Goal: Contribute content: Add original content to the website for others to see

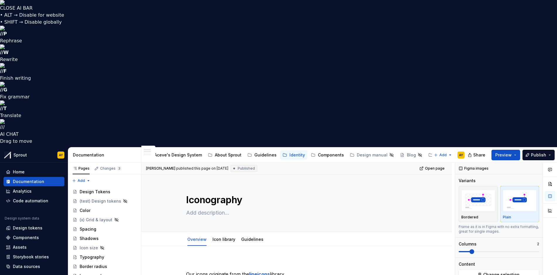
scroll to position [161, 0]
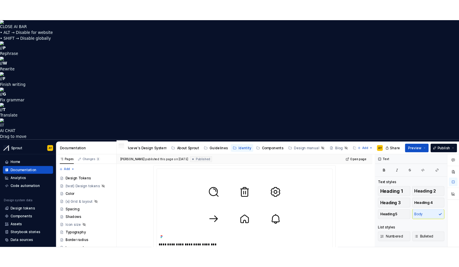
scroll to position [240, 0]
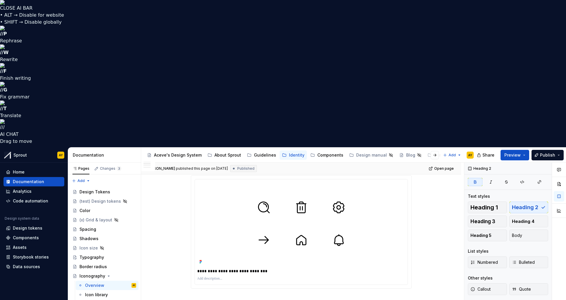
drag, startPoint x: 352, startPoint y: 158, endPoint x: 341, endPoint y: 153, distance: 11.4
click at [94, 275] on div "Icon library" at bounding box center [96, 295] width 23 height 6
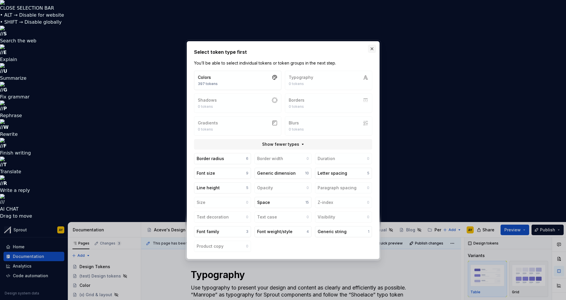
click at [374, 47] on button "button" at bounding box center [372, 49] width 8 height 8
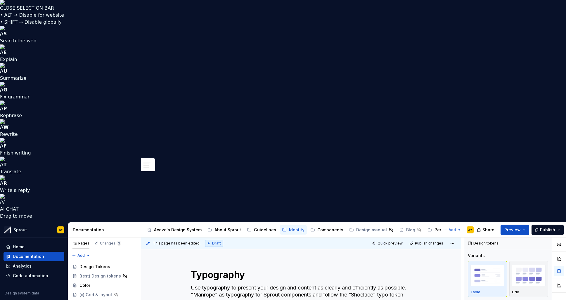
type textarea "*"
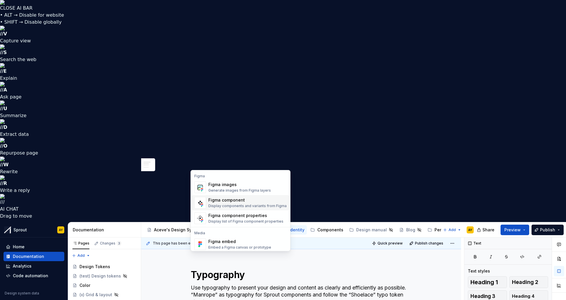
click at [256, 201] on div "Figma component" at bounding box center [248, 200] width 78 height 6
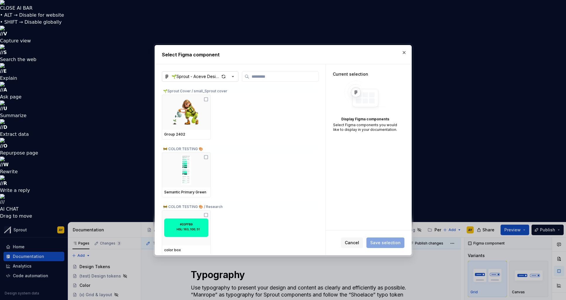
click at [233, 75] on icon "button" at bounding box center [233, 77] width 6 height 6
click at [217, 97] on div "🌱Sprout - Aceve Design system 2025" at bounding box center [218, 99] width 78 height 6
click at [259, 76] on input "search" at bounding box center [283, 77] width 69 height 6
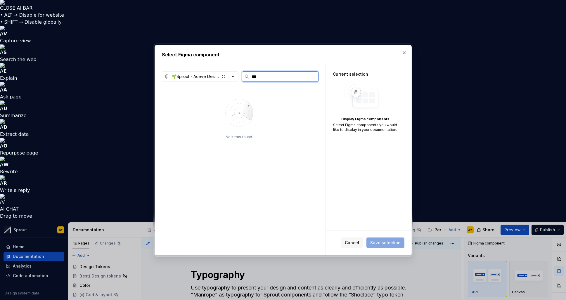
type input "****"
click at [314, 77] on input "****" at bounding box center [283, 77] width 69 height 6
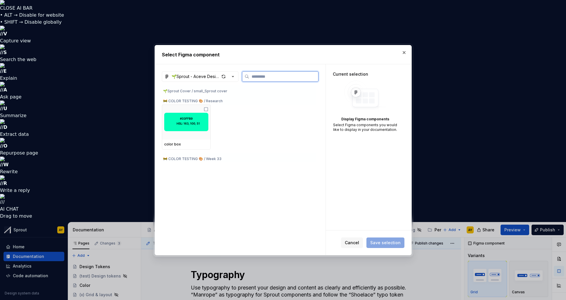
scroll to position [278, 0]
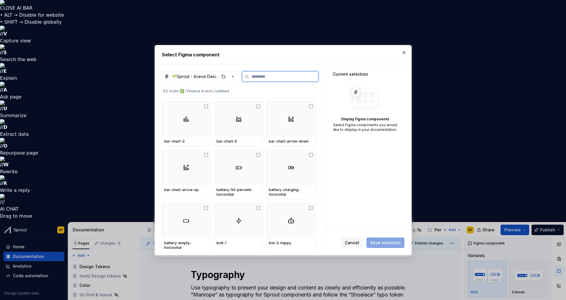
type textarea "*"
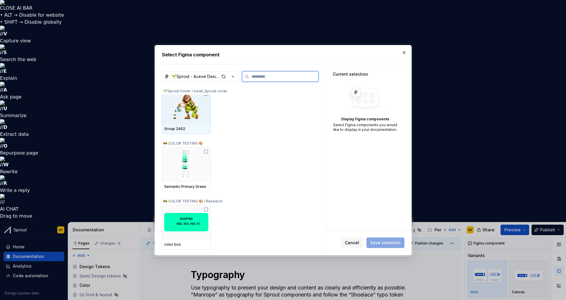
scroll to position [0, 0]
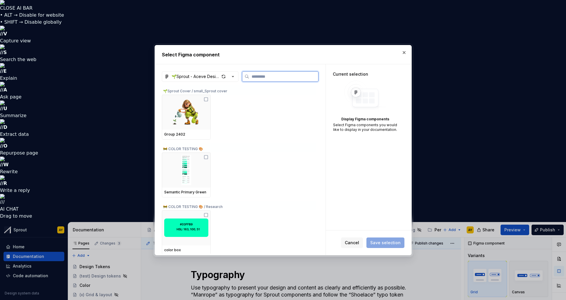
click at [261, 76] on input "search" at bounding box center [283, 77] width 69 height 6
type input "**"
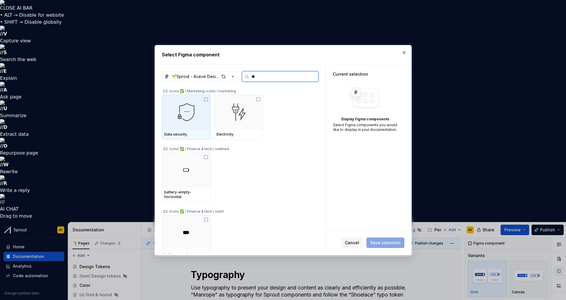
click at [314, 79] on input "**" at bounding box center [283, 77] width 69 height 6
drag, startPoint x: 314, startPoint y: 80, endPoint x: 330, endPoint y: 73, distance: 17.3
click at [314, 80] on label "**" at bounding box center [280, 76] width 77 height 11
click at [314, 80] on input "**" at bounding box center [283, 77] width 69 height 6
click at [404, 51] on button "button" at bounding box center [404, 53] width 8 height 8
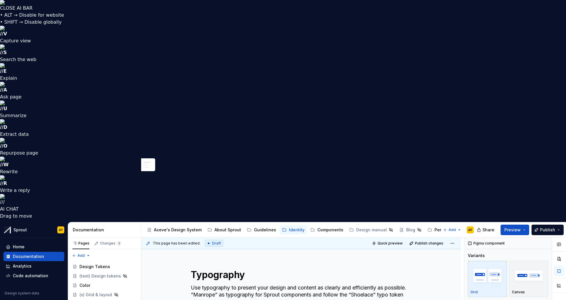
scroll to position [174, 0]
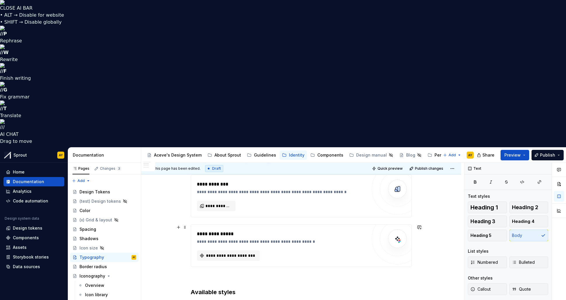
click at [215, 225] on div "**********" at bounding box center [301, 246] width 221 height 43
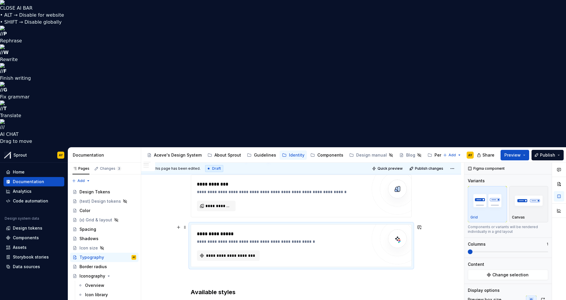
click at [208, 274] on p at bounding box center [301, 277] width 221 height 7
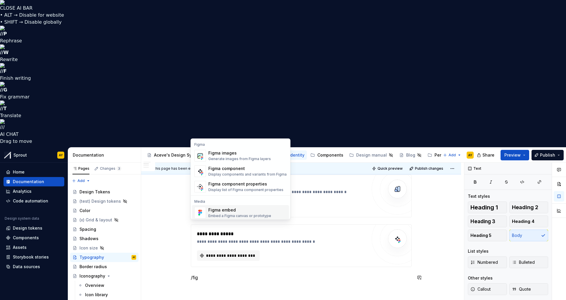
click at [226, 212] on div "Figma embed" at bounding box center [240, 210] width 63 height 6
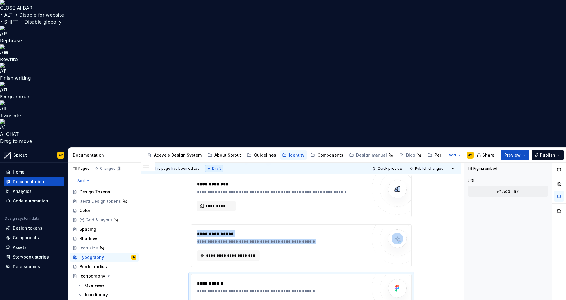
type textarea "*"
click at [242, 275] on input "text" at bounding box center [266, 305] width 138 height 11
drag, startPoint x: 251, startPoint y: 160, endPoint x: 190, endPoint y: 159, distance: 60.3
click at [191, 274] on div "**********" at bounding box center [301, 295] width 221 height 43
paste input "**********"
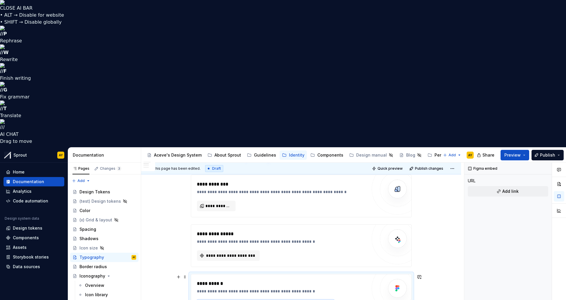
scroll to position [0, 181]
type input "**********"
click at [347, 275] on button "*********" at bounding box center [352, 305] width 30 height 11
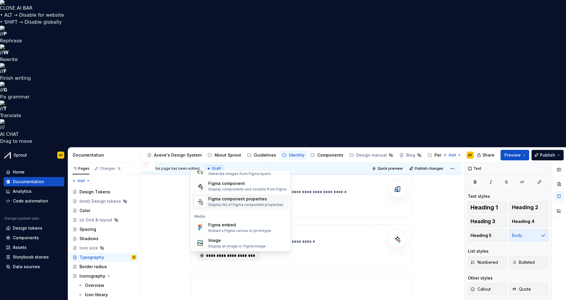
scroll to position [18, 0]
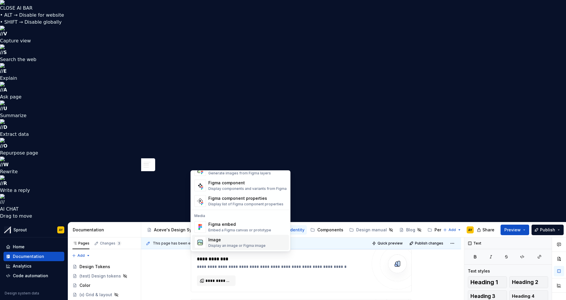
click at [217, 241] on div "Image" at bounding box center [237, 240] width 57 height 6
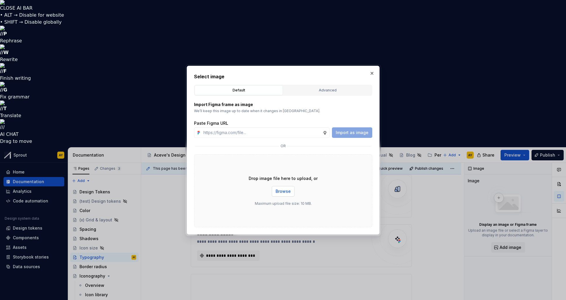
click at [278, 192] on span "Browse" at bounding box center [283, 192] width 15 height 6
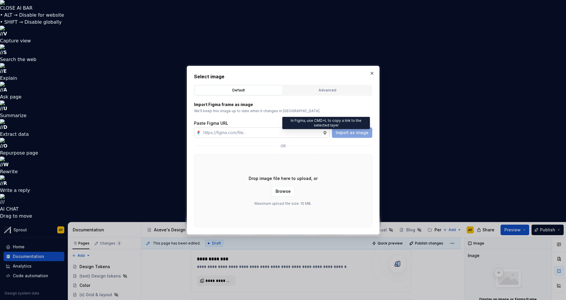
click at [327, 132] on icon at bounding box center [325, 132] width 5 height 5
click at [320, 89] on div "Advanced" at bounding box center [328, 90] width 84 height 6
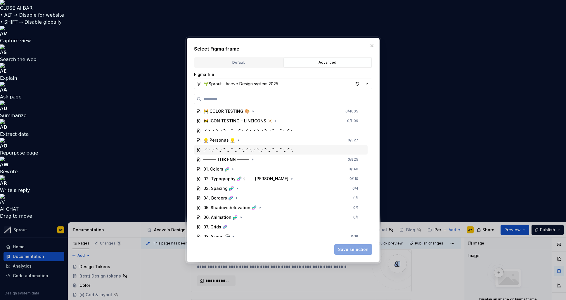
scroll to position [71, 0]
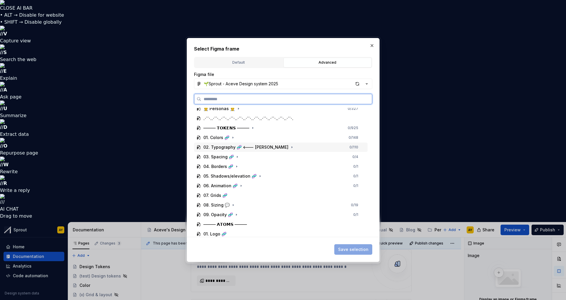
click at [218, 146] on div "02. Typography 🧬 <--- [PERSON_NAME]" at bounding box center [246, 147] width 85 height 6
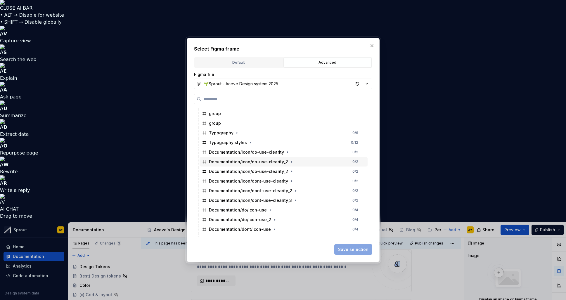
scroll to position [131, 0]
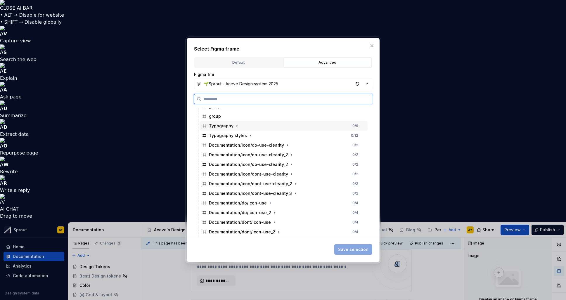
click at [218, 125] on div "Typography" at bounding box center [221, 126] width 25 height 6
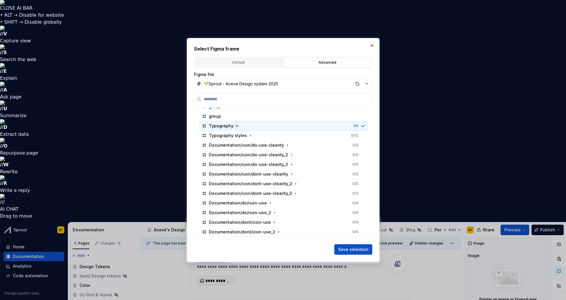
click at [237, 126] on icon "button" at bounding box center [237, 125] width 1 height 1
click at [237, 126] on icon "button" at bounding box center [237, 126] width 5 height 5
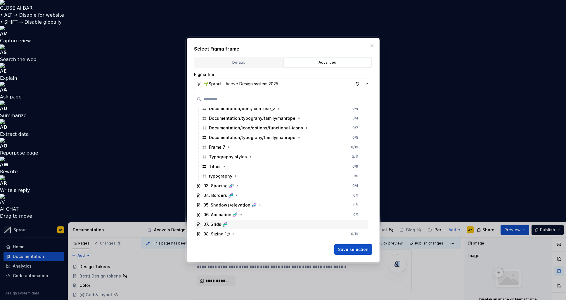
scroll to position [224, 0]
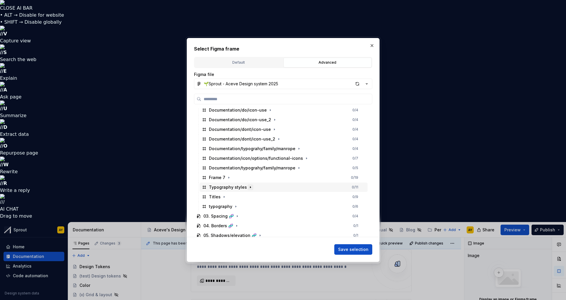
click at [249, 187] on icon "button" at bounding box center [250, 187] width 5 height 5
click at [250, 187] on icon "button" at bounding box center [250, 187] width 5 height 5
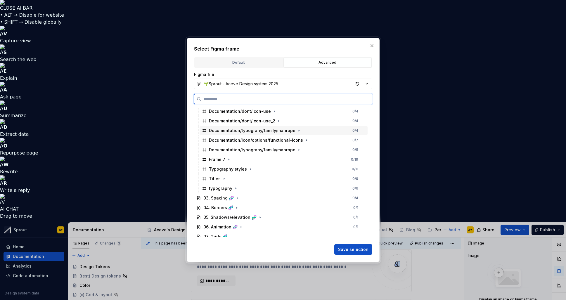
scroll to position [248, 0]
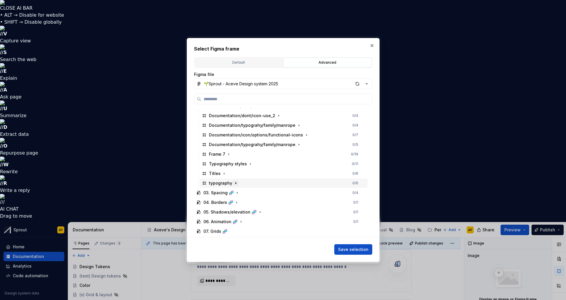
click at [237, 185] on icon "button" at bounding box center [236, 183] width 5 height 5
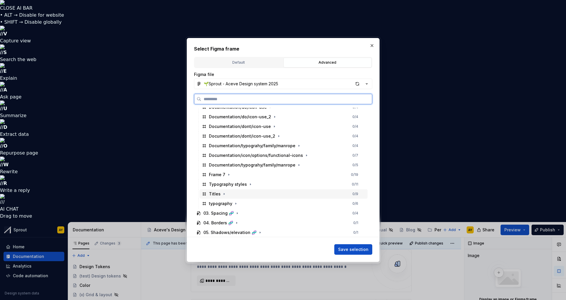
scroll to position [226, 0]
click at [297, 146] on icon "button" at bounding box center [299, 146] width 5 height 5
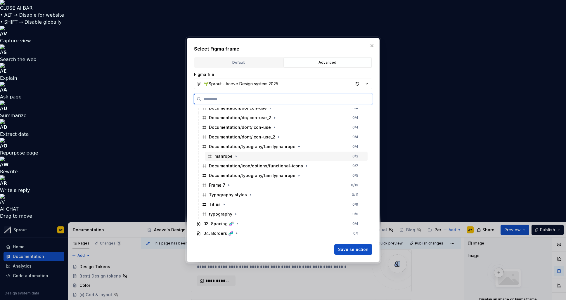
click at [224, 157] on div "manrope" at bounding box center [224, 157] width 18 height 6
click at [238, 157] on button "button" at bounding box center [236, 157] width 6 height 6
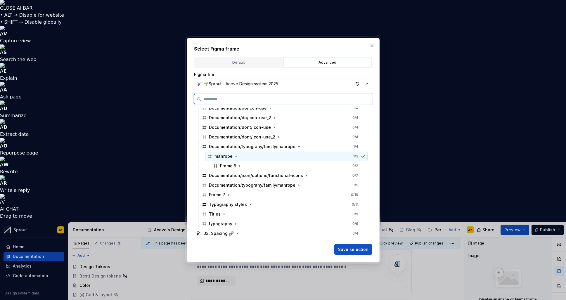
click at [226, 158] on div "manrope" at bounding box center [224, 157] width 18 height 6
click at [255, 156] on div "manrope 1 / 3" at bounding box center [286, 156] width 163 height 9
click at [288, 157] on div "manrope 1 / 3" at bounding box center [286, 156] width 163 height 9
click at [347, 249] on span "Save selection" at bounding box center [353, 250] width 30 height 6
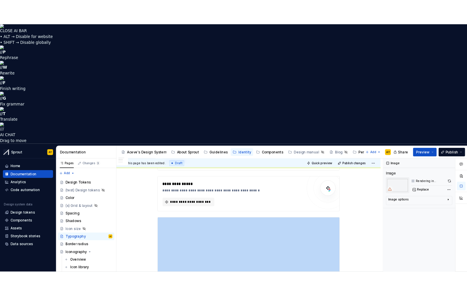
scroll to position [215, 0]
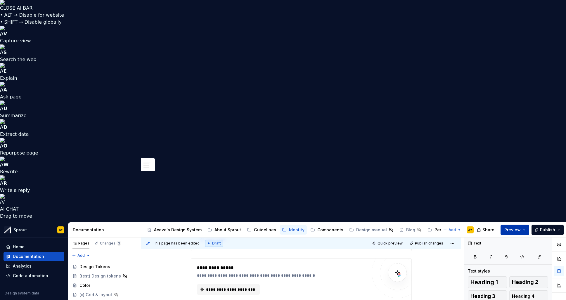
click at [514, 227] on span "Preview" at bounding box center [513, 230] width 16 height 6
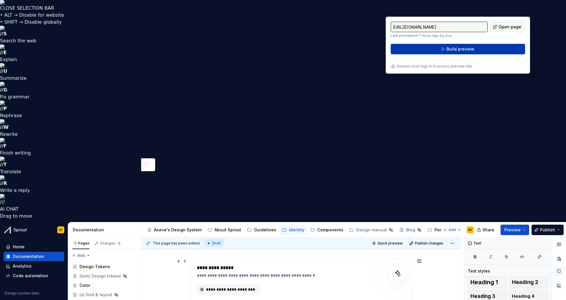
click at [440, 47] on button "Build preview" at bounding box center [458, 49] width 135 height 11
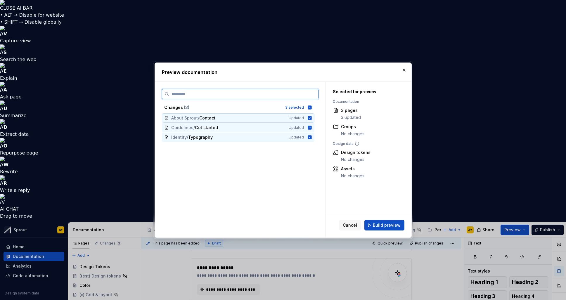
click at [310, 117] on icon at bounding box center [310, 118] width 4 height 4
click at [310, 128] on icon at bounding box center [310, 128] width 4 height 4
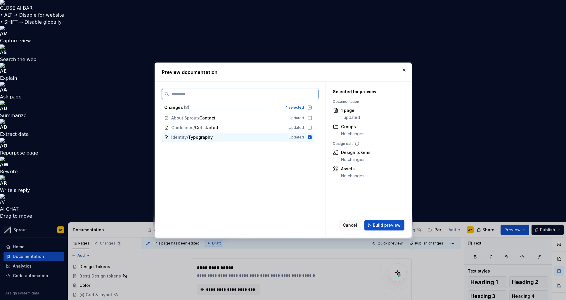
click at [194, 135] on span "Typography" at bounding box center [200, 138] width 25 height 6
click at [194, 138] on span "Typography" at bounding box center [200, 138] width 25 height 6
click at [385, 227] on span "Build preview" at bounding box center [387, 226] width 28 height 6
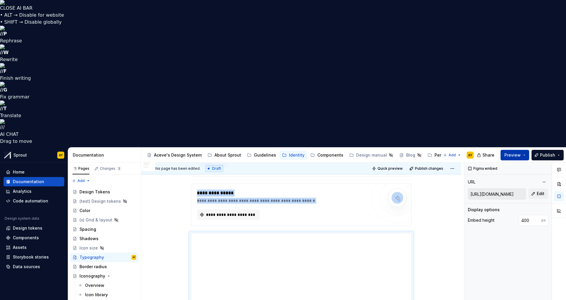
click at [524, 150] on button "Preview" at bounding box center [515, 155] width 29 height 11
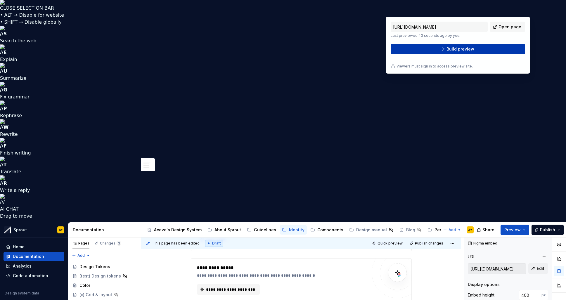
click at [465, 47] on span "Build preview" at bounding box center [461, 49] width 28 height 6
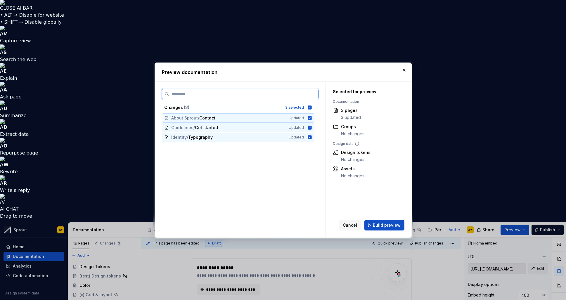
click at [309, 118] on icon at bounding box center [310, 118] width 5 height 5
click at [310, 129] on icon at bounding box center [310, 128] width 4 height 4
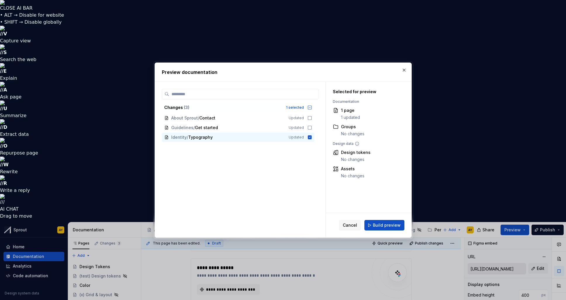
click at [382, 224] on span "Build preview" at bounding box center [387, 226] width 28 height 6
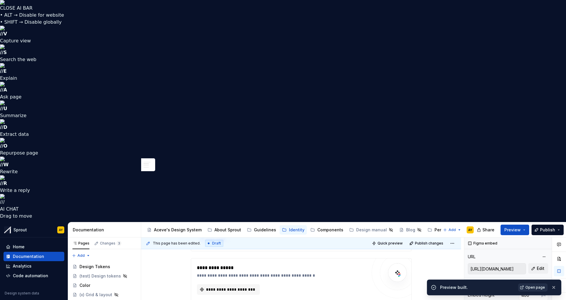
click at [531, 275] on span "Open page" at bounding box center [536, 287] width 20 height 5
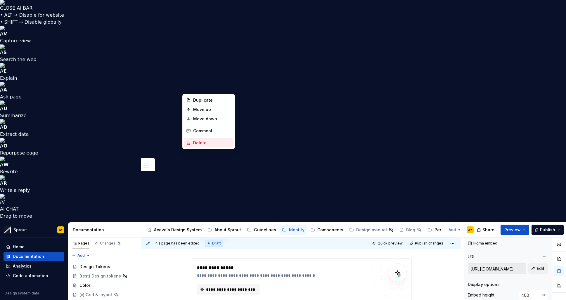
click at [199, 141] on div "Delete" at bounding box center [212, 143] width 38 height 6
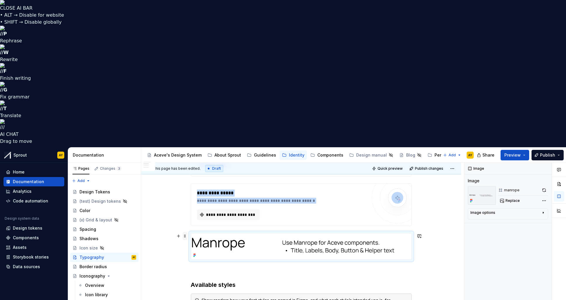
click at [184, 232] on span at bounding box center [185, 236] width 5 height 8
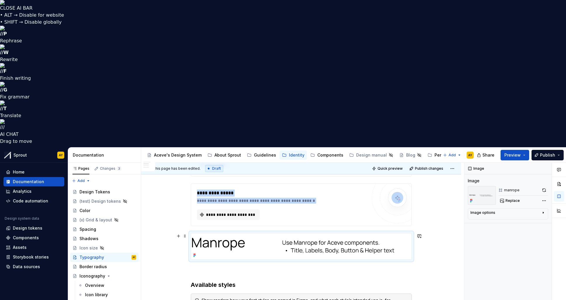
click at [293, 234] on img at bounding box center [301, 247] width 221 height 26
click at [236, 234] on img at bounding box center [301, 247] width 221 height 26
click at [227, 234] on img at bounding box center [301, 247] width 221 height 26
click at [367, 234] on img at bounding box center [301, 247] width 221 height 26
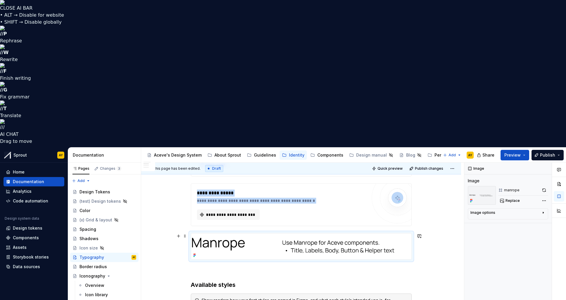
click at [403, 234] on img at bounding box center [301, 247] width 221 height 26
click at [410, 233] on div at bounding box center [301, 246] width 221 height 27
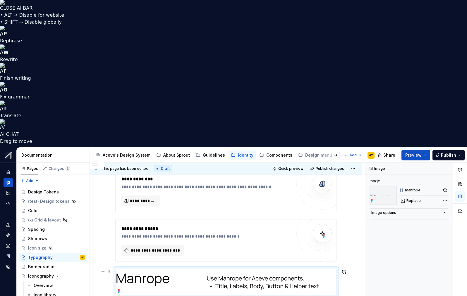
scroll to position [146, 0]
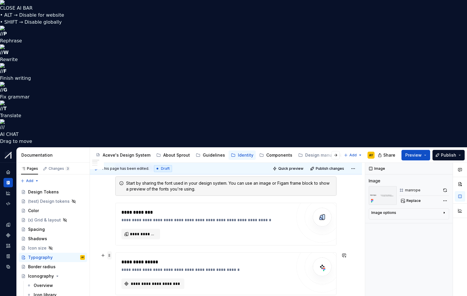
click at [109, 252] on span at bounding box center [109, 256] width 5 height 8
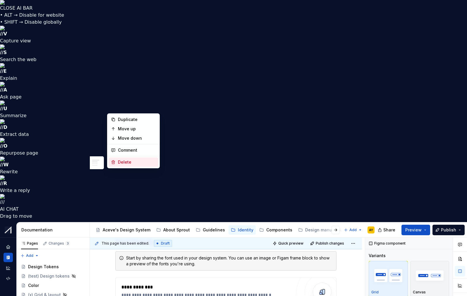
drag, startPoint x: 120, startPoint y: 163, endPoint x: 116, endPoint y: 137, distance: 26.1
click at [120, 163] on div "Delete" at bounding box center [137, 162] width 38 height 6
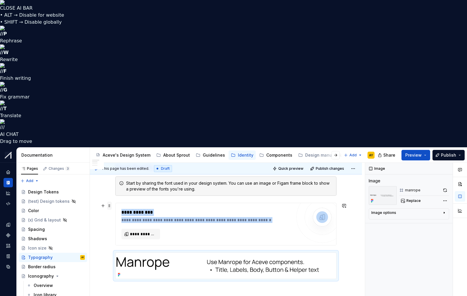
click at [109, 202] on span at bounding box center [109, 206] width 5 height 8
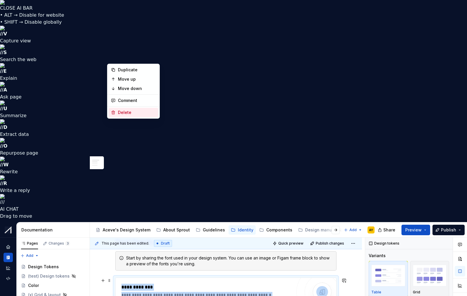
click at [121, 112] on div "Delete" at bounding box center [137, 113] width 38 height 6
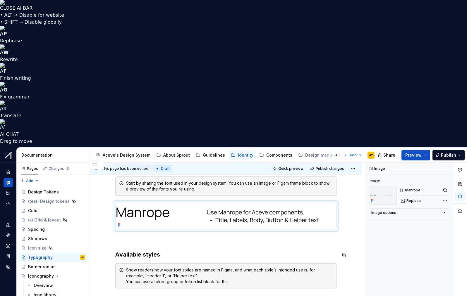
click at [125, 203] on img at bounding box center [226, 216] width 221 height 26
click at [123, 237] on p at bounding box center [225, 240] width 221 height 7
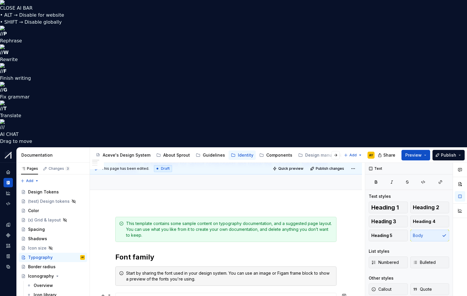
scroll to position [0, 0]
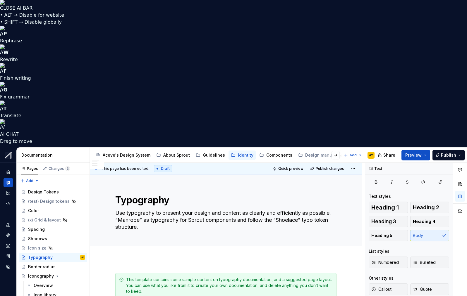
click at [39, 273] on div "Iconography" at bounding box center [41, 276] width 26 height 6
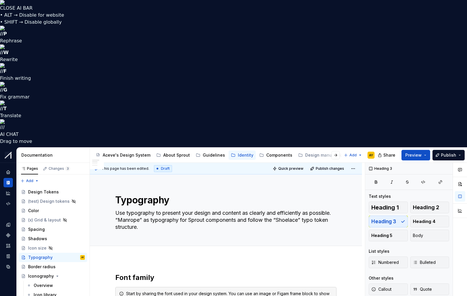
click at [110, 275] on span at bounding box center [109, 294] width 5 height 8
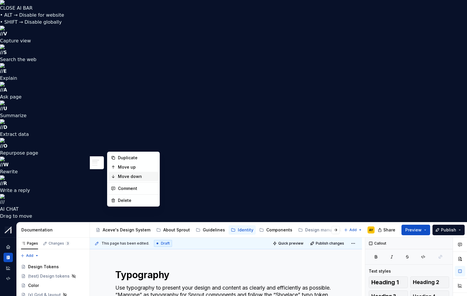
click at [121, 176] on div "Move down" at bounding box center [137, 177] width 38 height 6
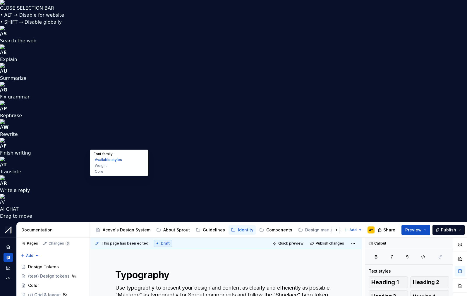
click at [104, 153] on button "Font family" at bounding box center [119, 154] width 56 height 6
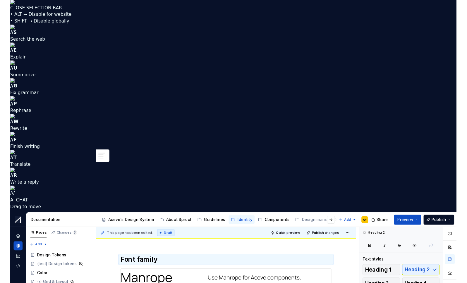
scroll to position [5, 0]
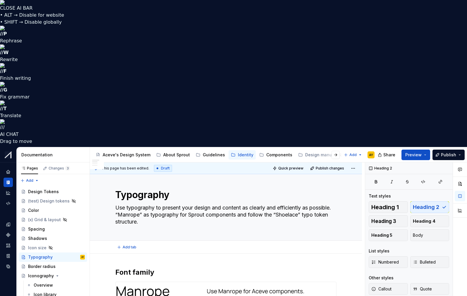
click at [193, 241] on div "Add tab" at bounding box center [226, 247] width 272 height 13
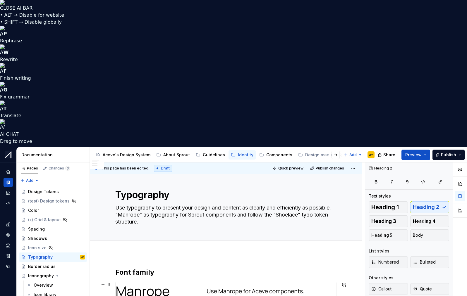
click at [116, 268] on h2 "Font family" at bounding box center [225, 272] width 221 height 9
click at [327, 275] on img at bounding box center [226, 295] width 221 height 26
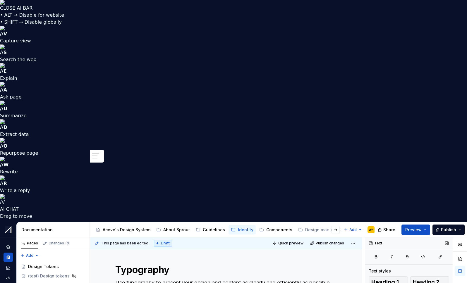
scroll to position [4, 0]
type textarea "*"
